Goal: Check status

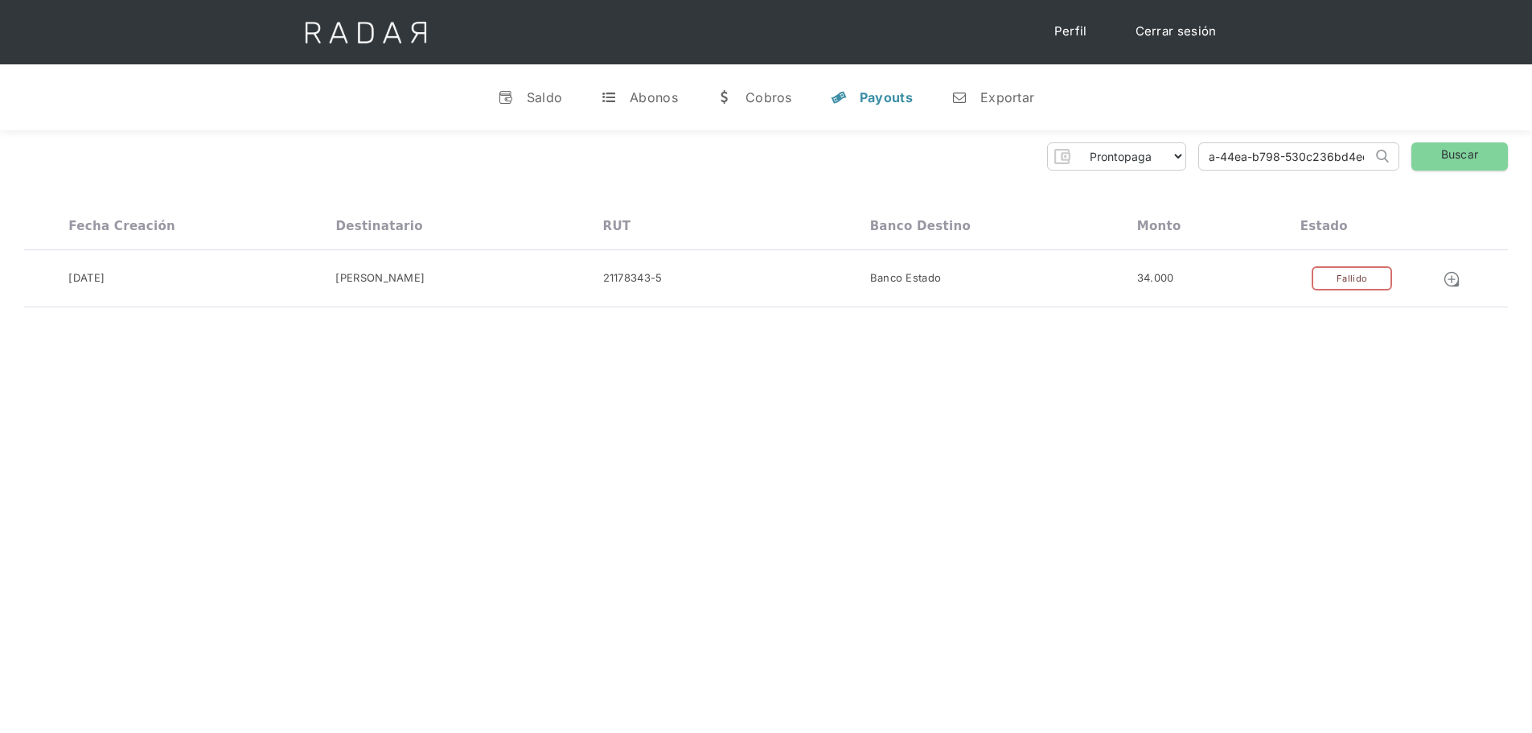
drag, startPoint x: 1207, startPoint y: 160, endPoint x: 1380, endPoint y: 157, distance: 173.8
click at [1380, 157] on form "96eb16d1-238a-44ea-b798-530c236bd4ec Search" at bounding box center [1299, 156] width 201 height 28
paste input "8ce42c94-ad8a-44d9-a231-dd7e165338df"
type input "8ce42c94-ad8a-44d9-a231-dd7e165338df"
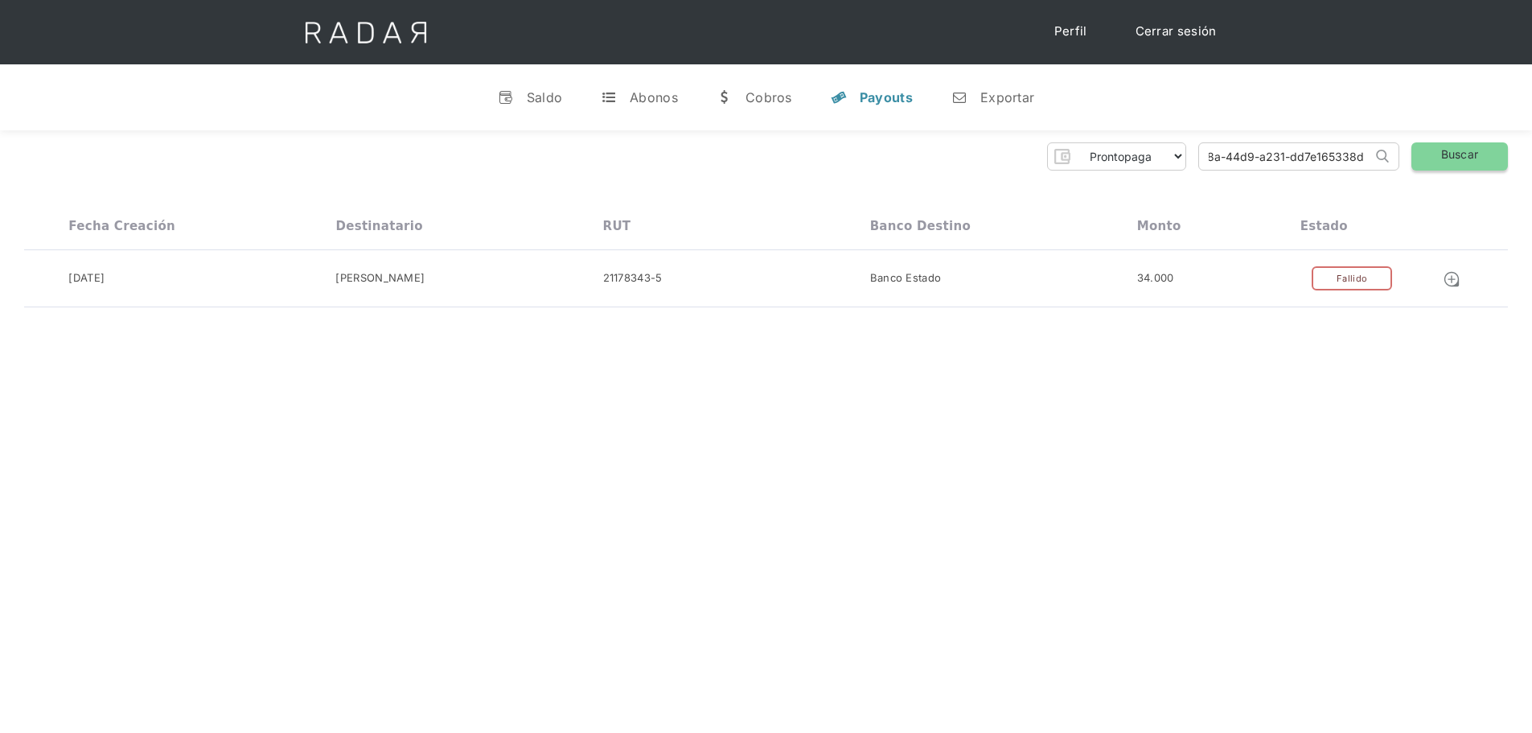
click at [1491, 155] on link "Buscar" at bounding box center [1460, 156] width 97 height 28
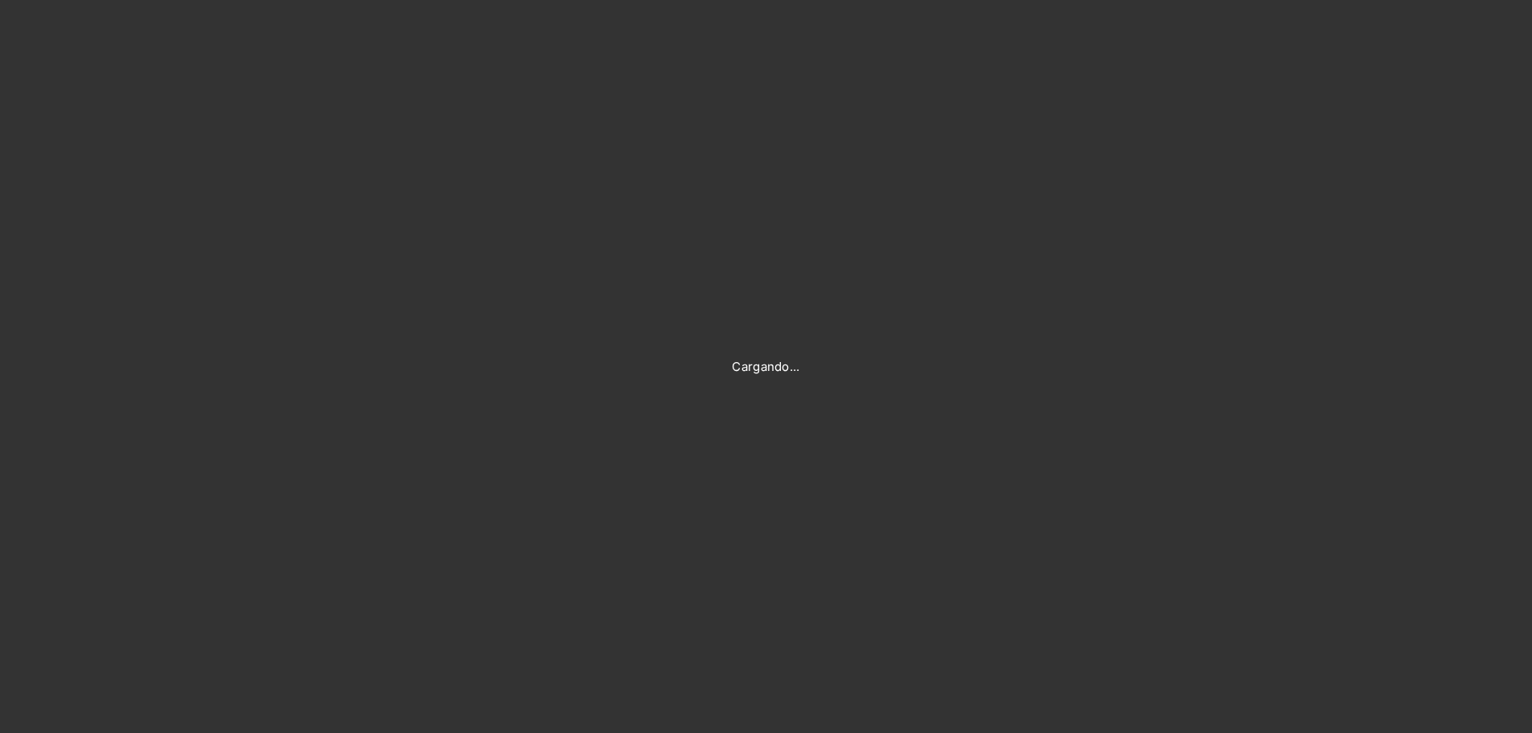
type input "[PERSON_NAME][EMAIL_ADDRESS][DOMAIN_NAME]"
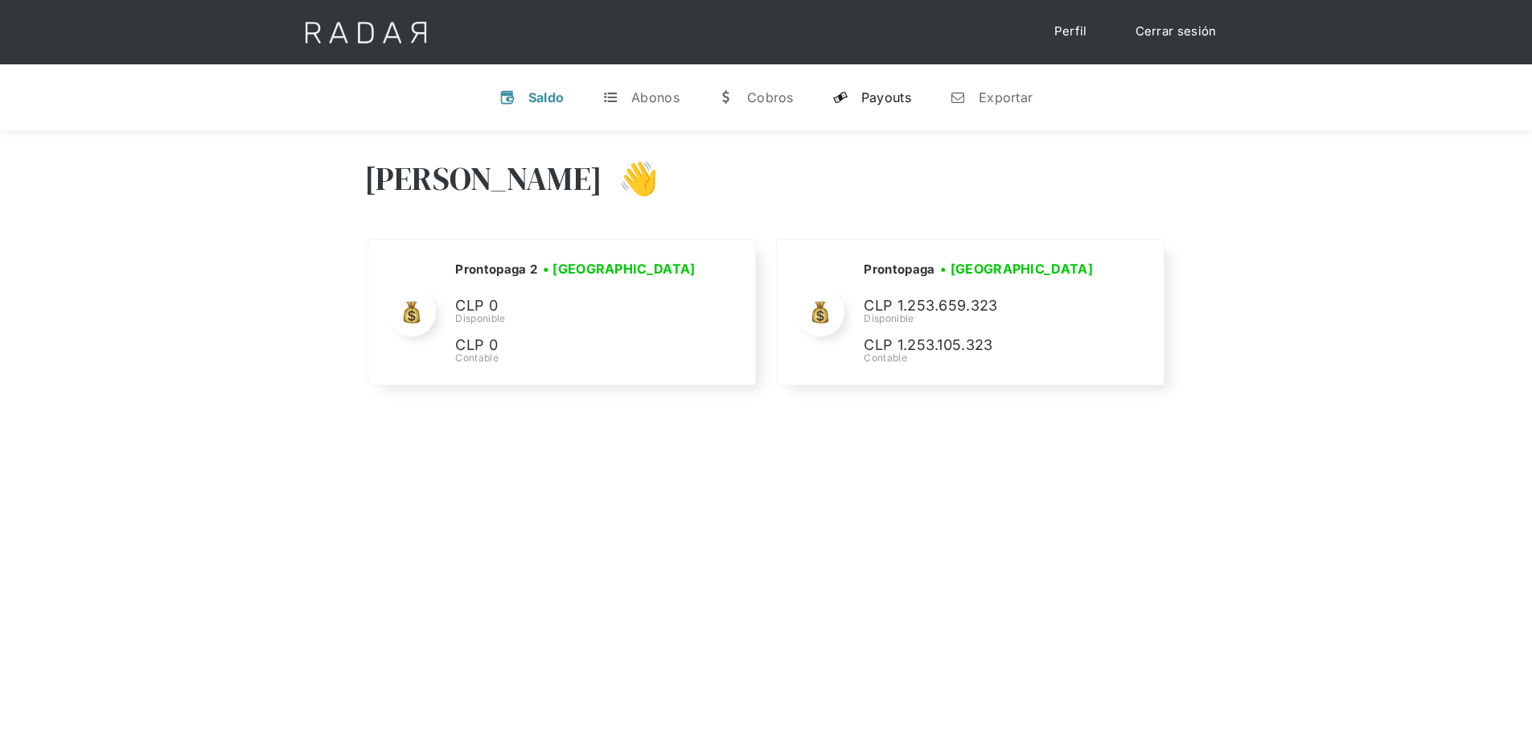
click at [876, 89] on div "Payouts" at bounding box center [887, 97] width 50 height 16
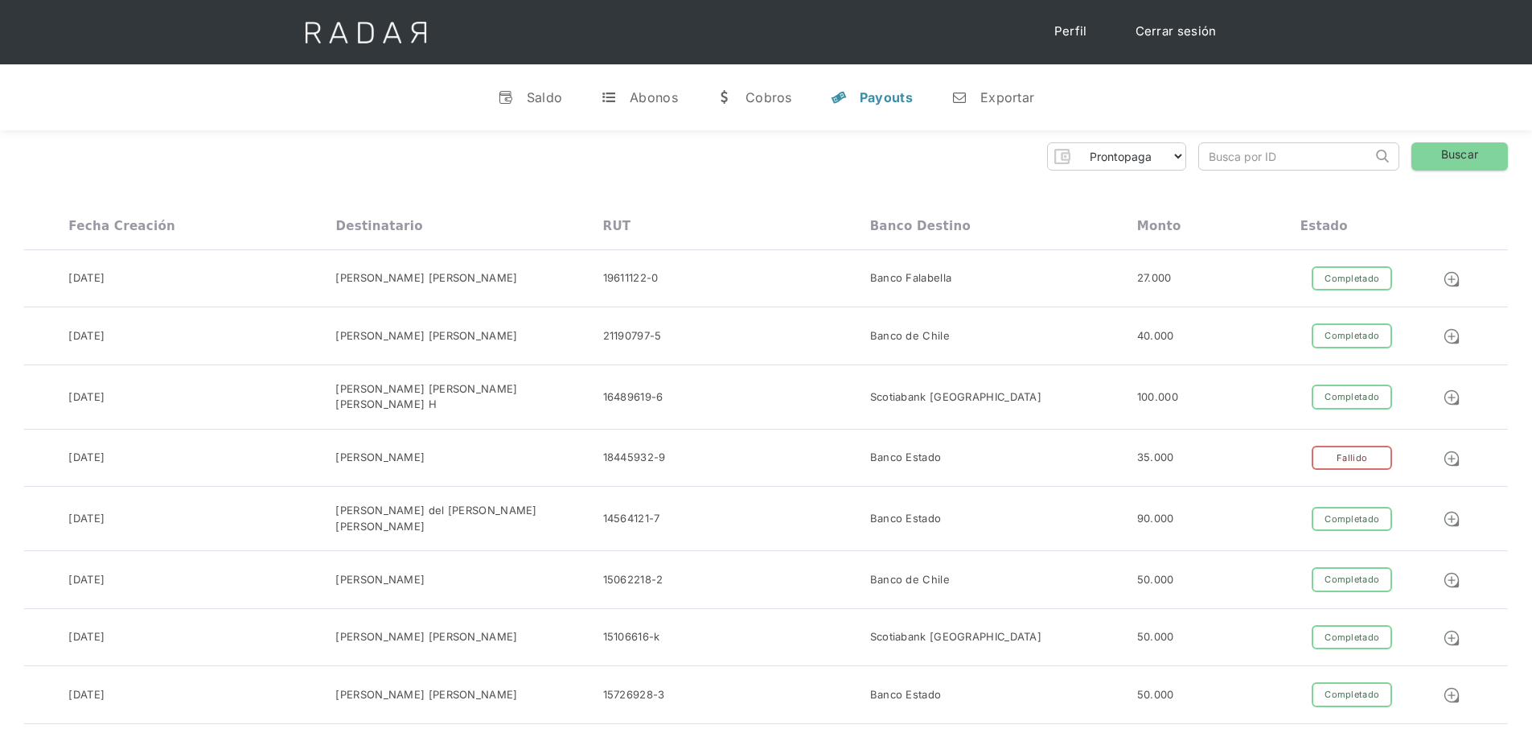
click at [1237, 156] on input "search" at bounding box center [1285, 156] width 173 height 27
paste input "8ce42c94-ad8a-44d9-a231-dd7e165338df"
click at [1437, 164] on link "Buscar" at bounding box center [1460, 156] width 97 height 28
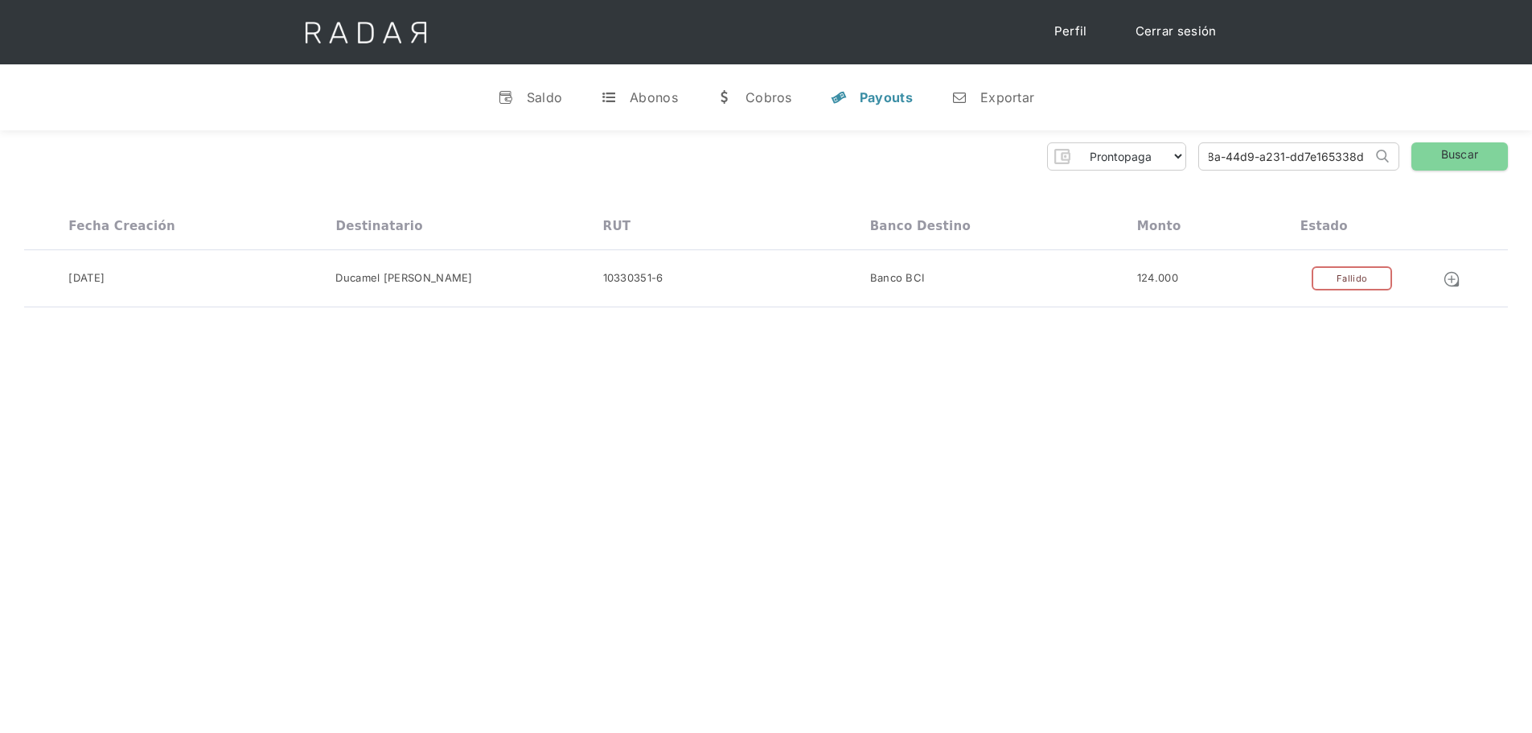
drag, startPoint x: 1206, startPoint y: 158, endPoint x: 1403, endPoint y: 158, distance: 197.1
click at [1403, 158] on div "Prontopaga Prontopaga 2 Thank you! Your submission has been received! Oops! Som…" at bounding box center [766, 156] width 1484 height 28
paste input "7c59f5ea-106b-4fd0-a0fc-78710d23aab5"
type input "7c59f5ea-106b-4fd0-a0fc-78710d23aab5"
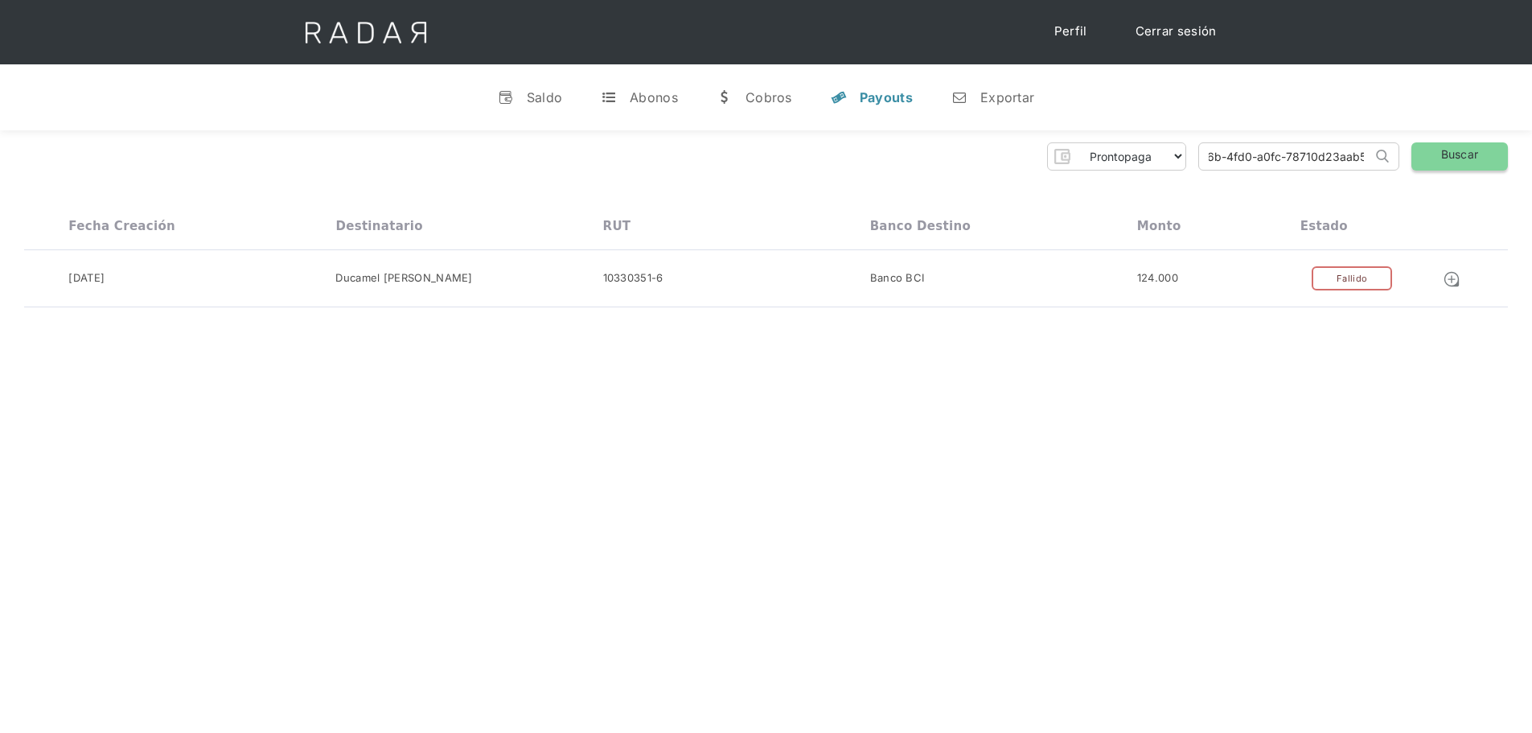
click at [1460, 159] on link "Buscar" at bounding box center [1460, 156] width 97 height 28
